Goal: Task Accomplishment & Management: Use online tool/utility

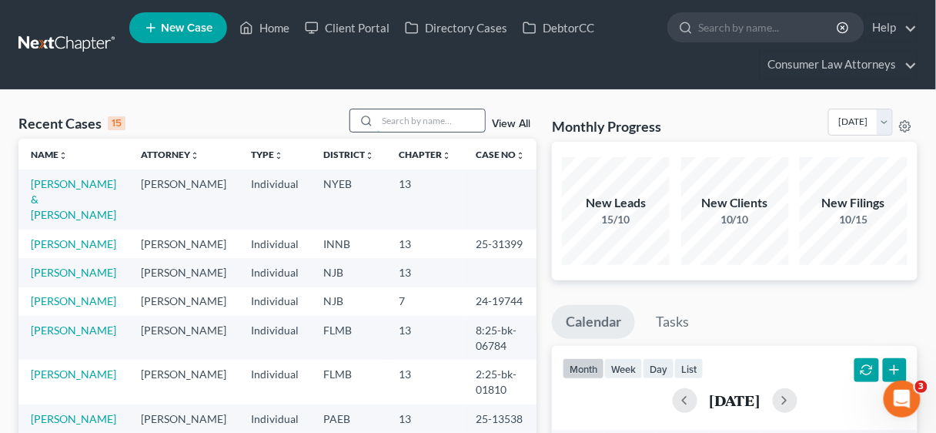
click at [400, 117] on input "search" at bounding box center [431, 120] width 108 height 22
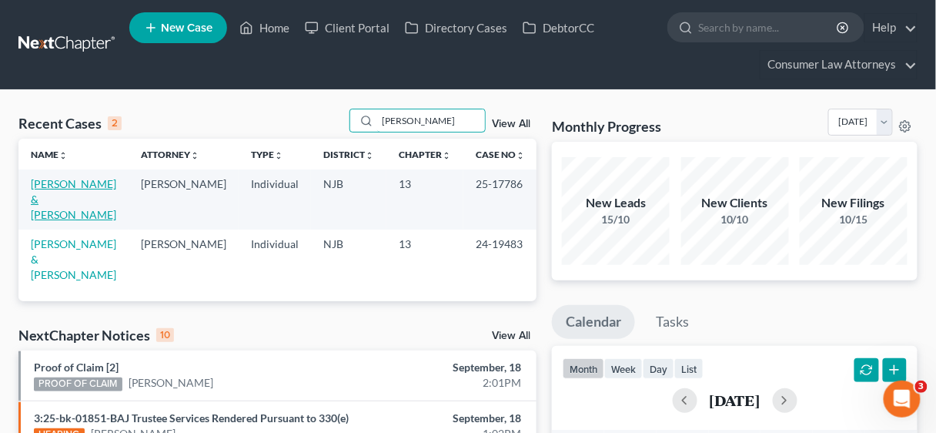
type input "[PERSON_NAME]"
click at [97, 184] on link "[PERSON_NAME] & [PERSON_NAME]" at bounding box center [73, 199] width 85 height 44
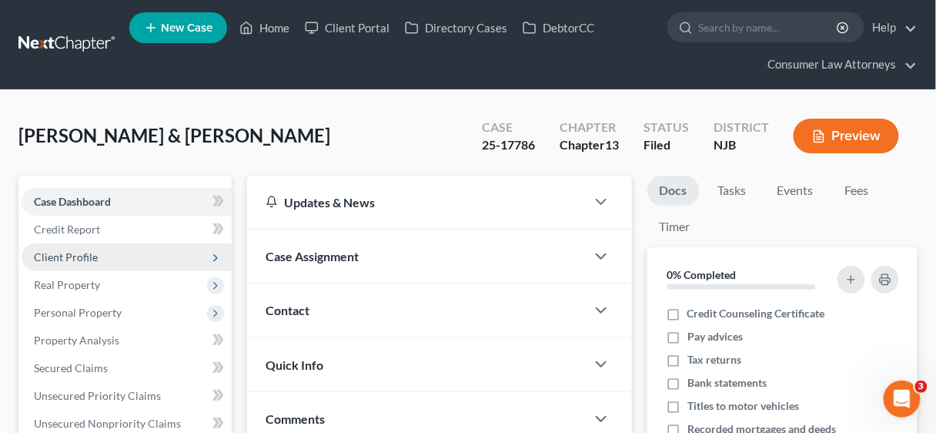
click at [87, 252] on span "Client Profile" at bounding box center [66, 256] width 64 height 13
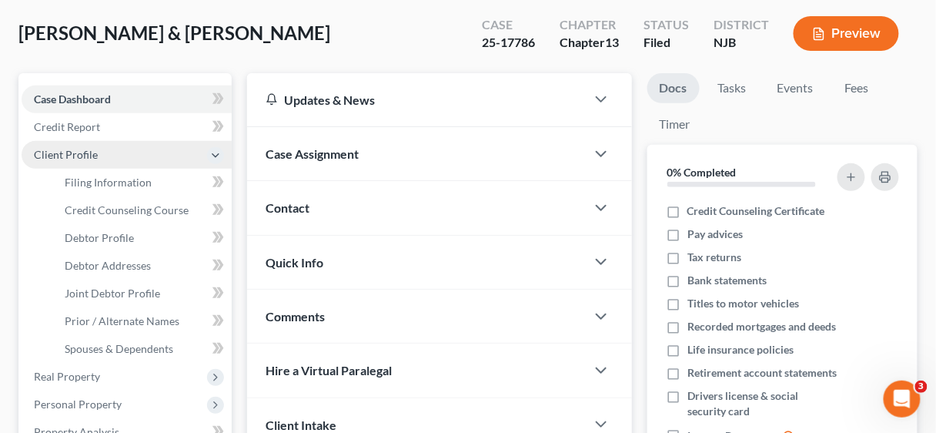
scroll to position [123, 0]
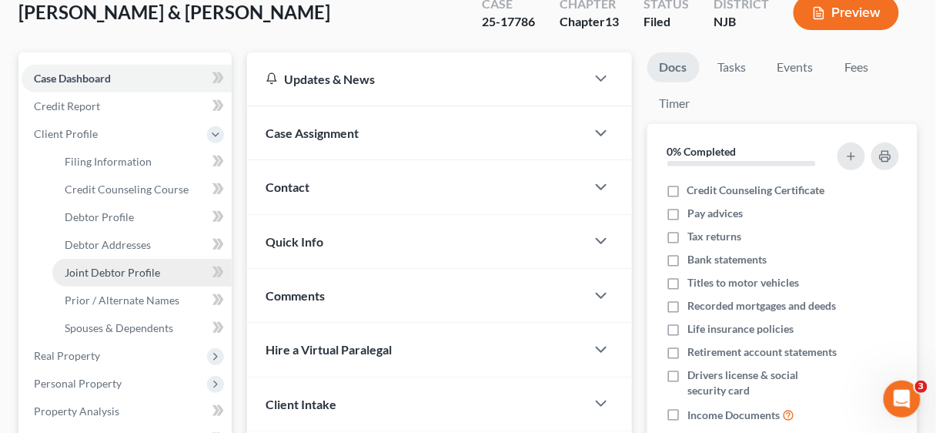
click at [93, 272] on span "Joint Debtor Profile" at bounding box center [112, 272] width 95 height 13
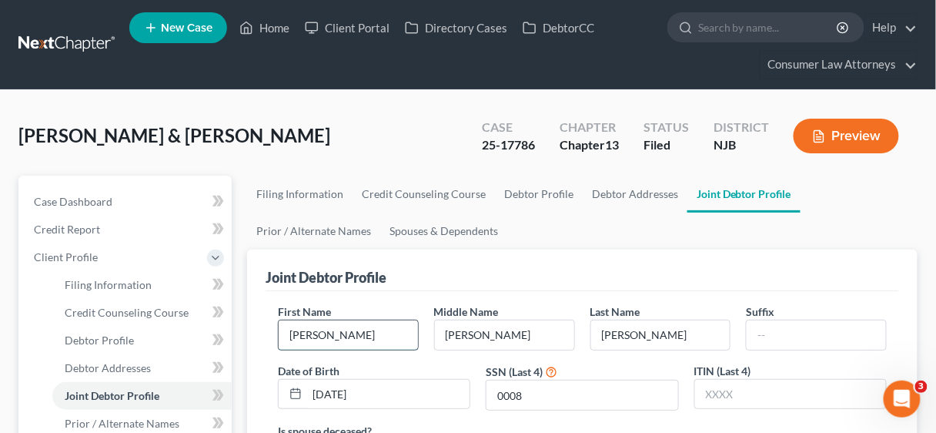
click at [331, 335] on input "[PERSON_NAME]" at bounding box center [348, 334] width 139 height 29
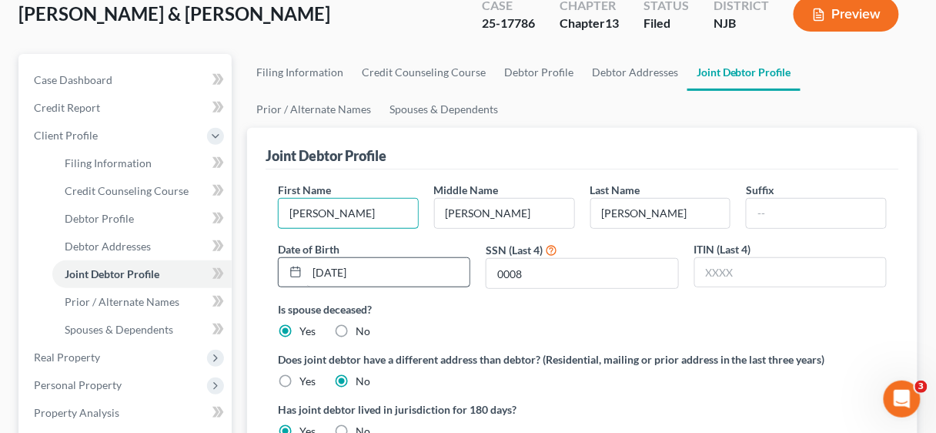
scroll to position [123, 0]
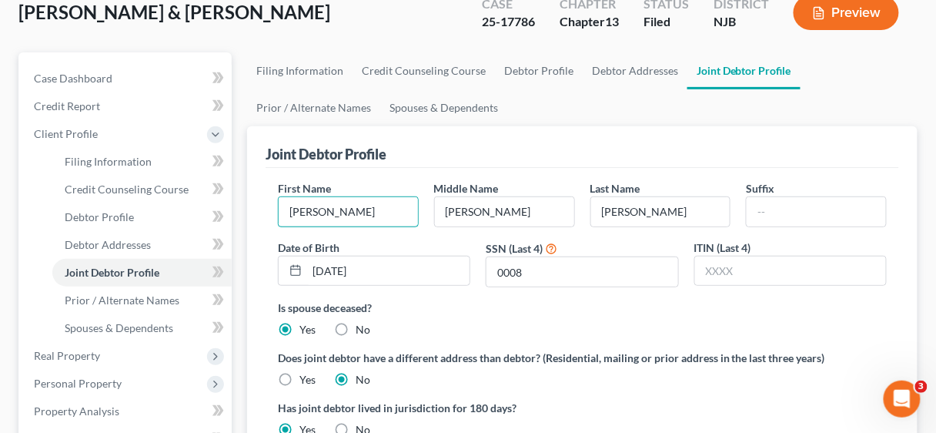
type input "[PERSON_NAME]"
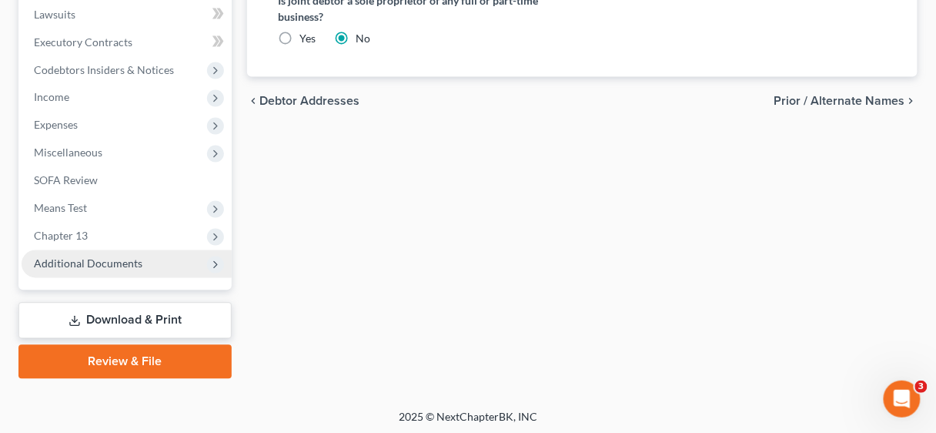
scroll to position [632, 0]
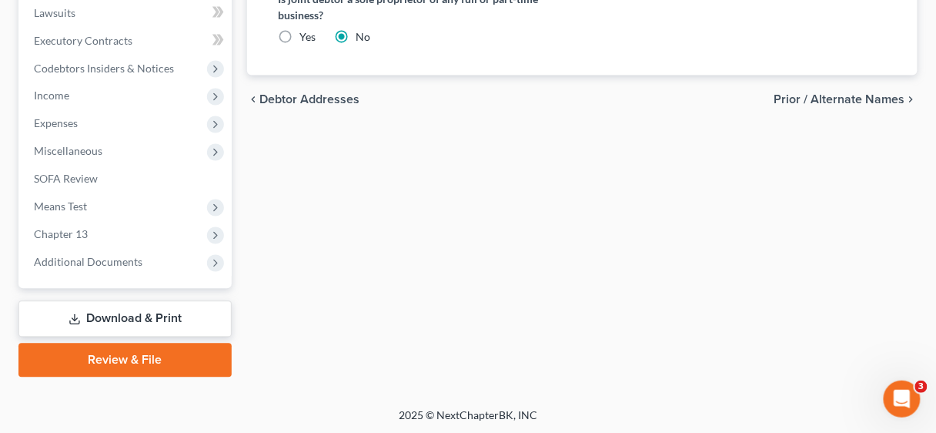
click at [140, 306] on link "Download & Print" at bounding box center [124, 319] width 213 height 36
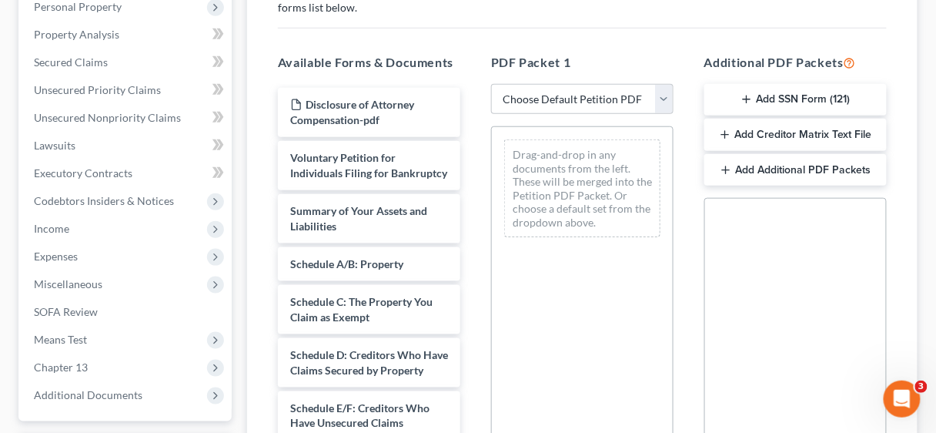
scroll to position [246, 0]
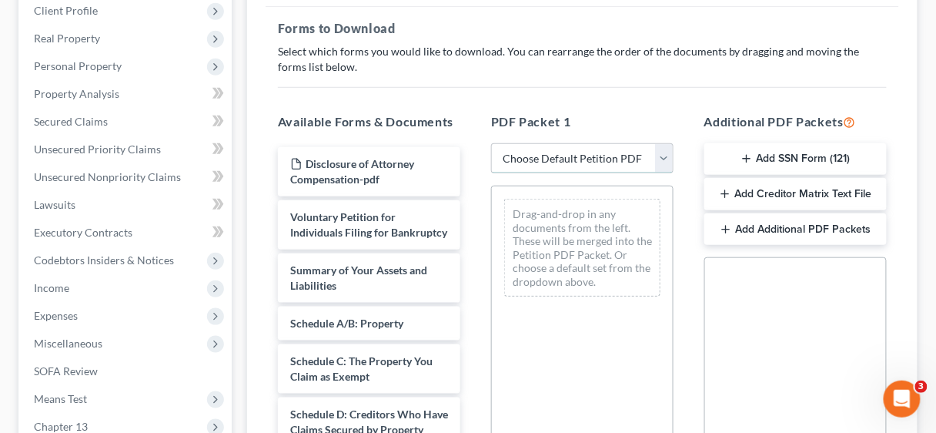
click at [666, 151] on select "Choose Default Petition PDF Packet Complete Bankruptcy Petition (all forms and …" at bounding box center [582, 158] width 182 height 31
select select "2"
click at [491, 143] on select "Choose Default Petition PDF Packet Complete Bankruptcy Petition (all forms and …" at bounding box center [582, 158] width 182 height 31
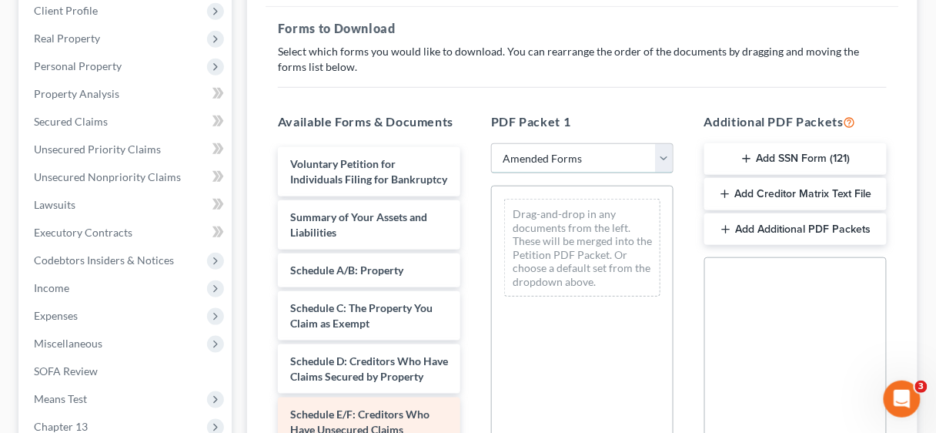
scroll to position [0, 0]
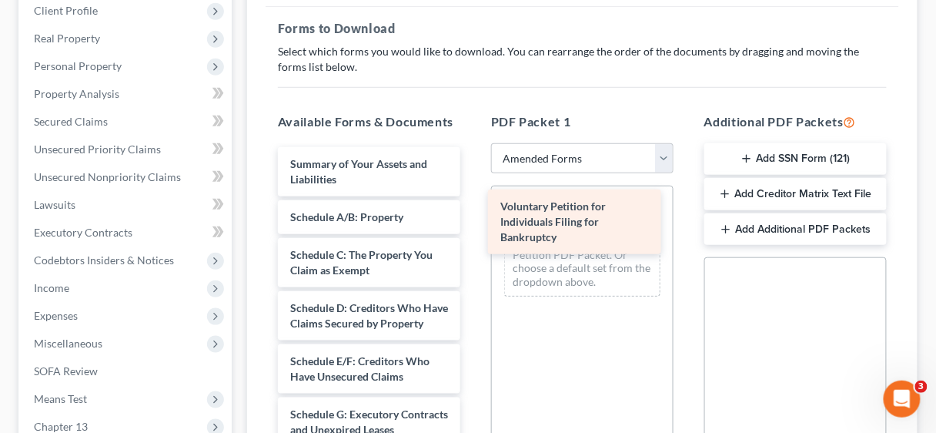
drag, startPoint x: 346, startPoint y: 169, endPoint x: 556, endPoint y: 212, distance: 214.3
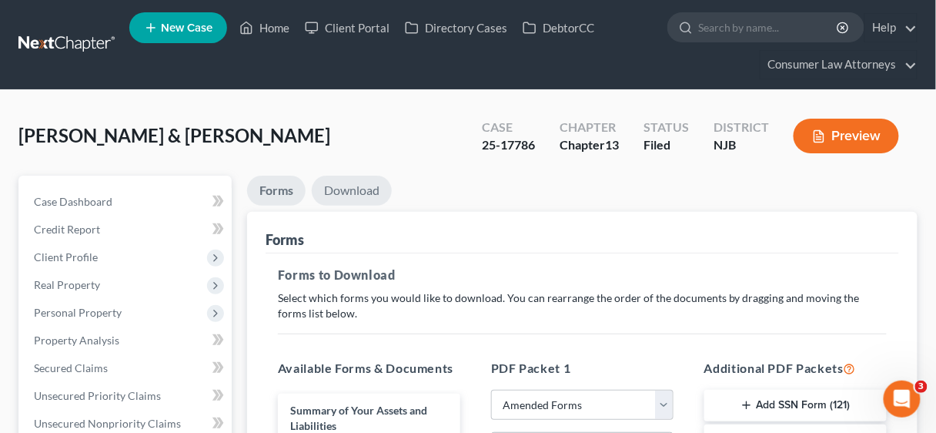
click at [355, 191] on link "Download" at bounding box center [352, 190] width 80 height 30
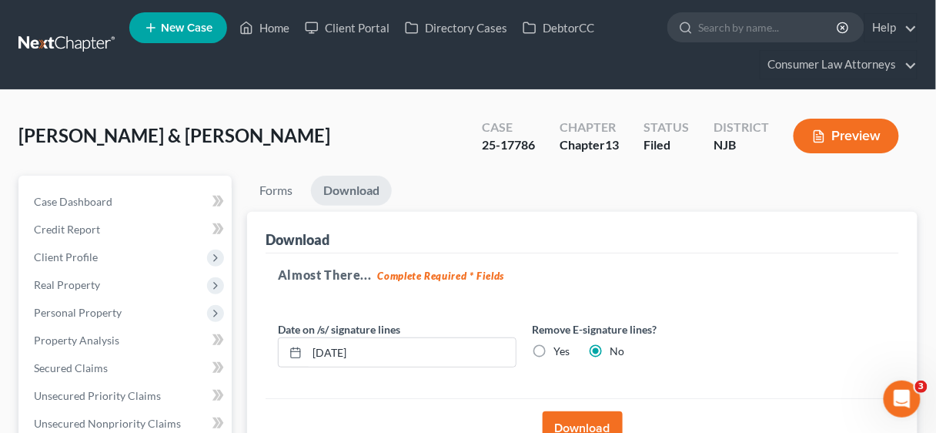
click at [586, 421] on button "Download" at bounding box center [583, 428] width 80 height 34
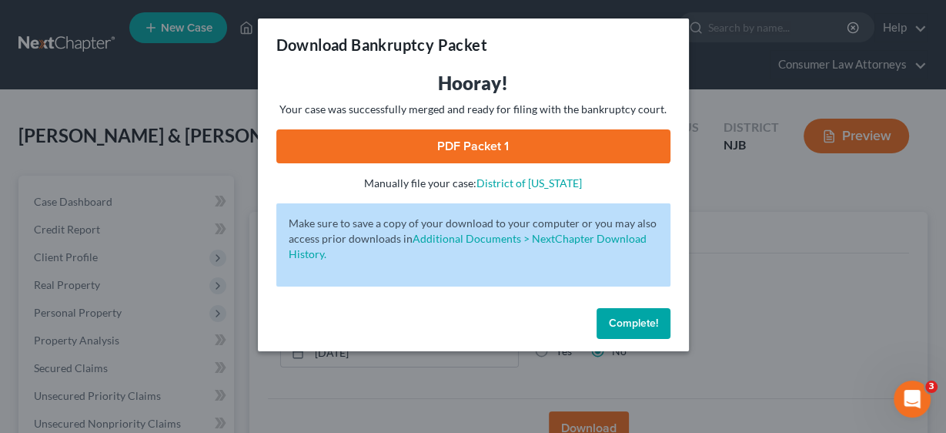
click at [452, 152] on link "PDF Packet 1" at bounding box center [473, 146] width 394 height 34
click at [636, 323] on span "Complete!" at bounding box center [633, 322] width 49 height 13
